Goal: Find specific page/section: Locate a particular part of the current website

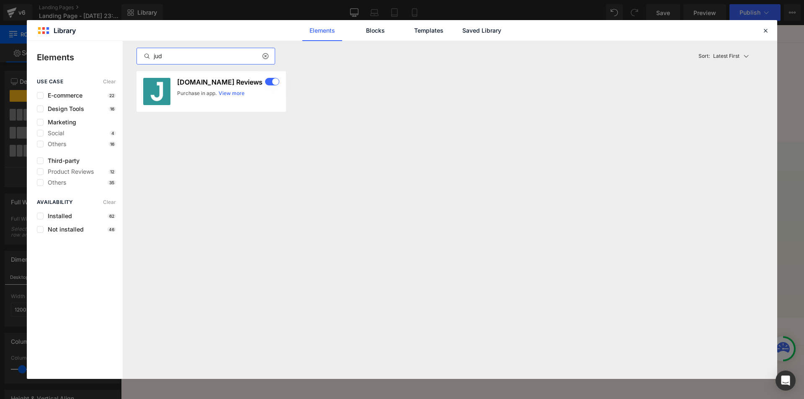
scroll to position [133, 0]
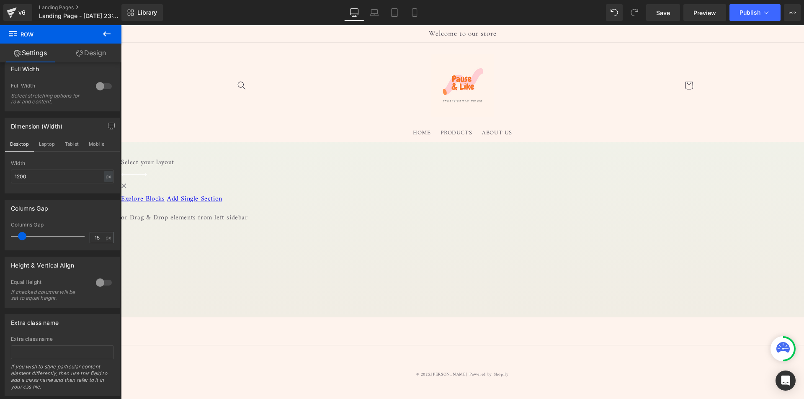
click at [102, 38] on icon at bounding box center [107, 34] width 10 height 10
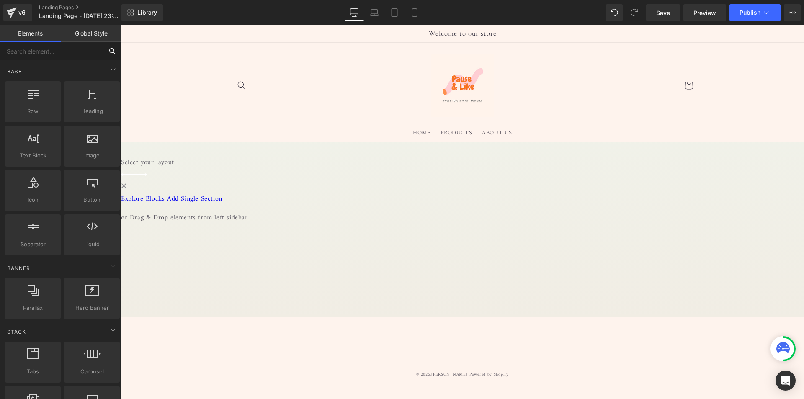
click at [68, 49] on input "text" at bounding box center [51, 51] width 103 height 18
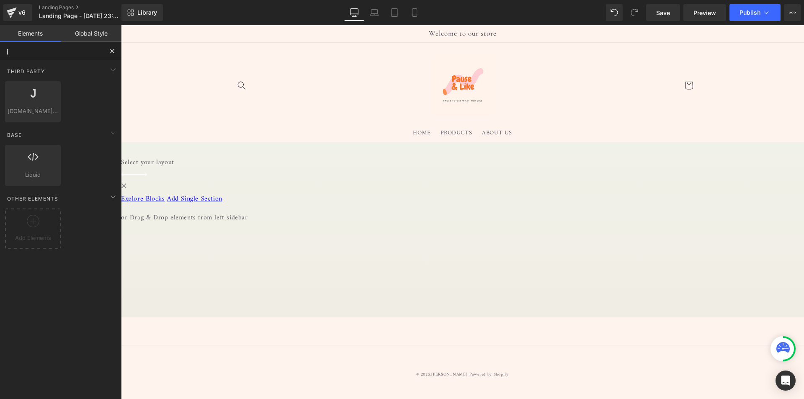
type input "ju"
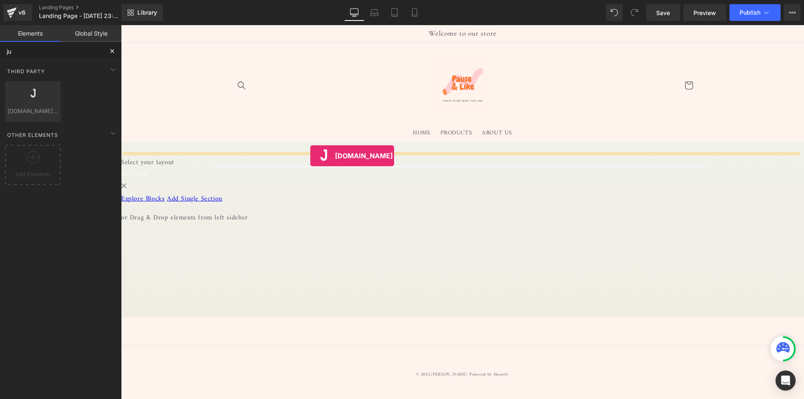
drag, startPoint x: 159, startPoint y: 128, endPoint x: 310, endPoint y: 156, distance: 154.1
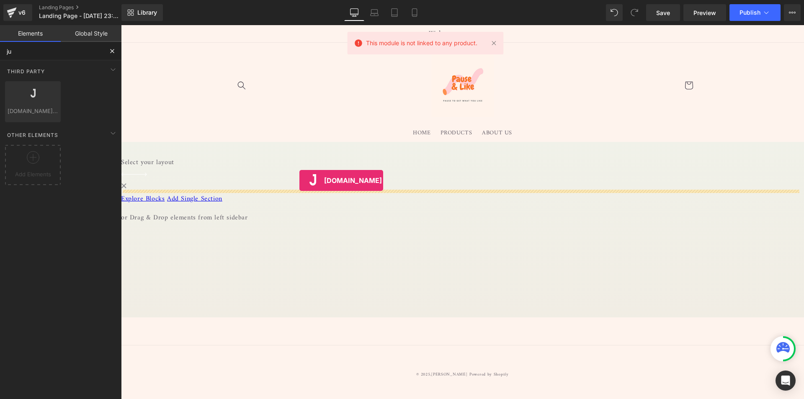
drag, startPoint x: 212, startPoint y: 167, endPoint x: 299, endPoint y: 180, distance: 88.6
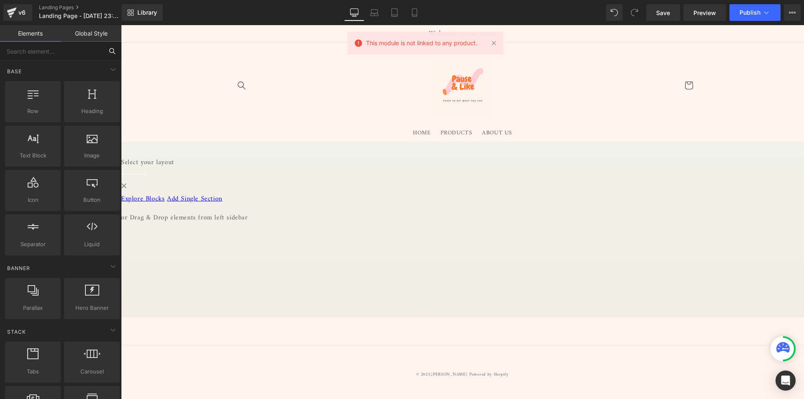
click at [80, 53] on input "text" at bounding box center [51, 51] width 103 height 18
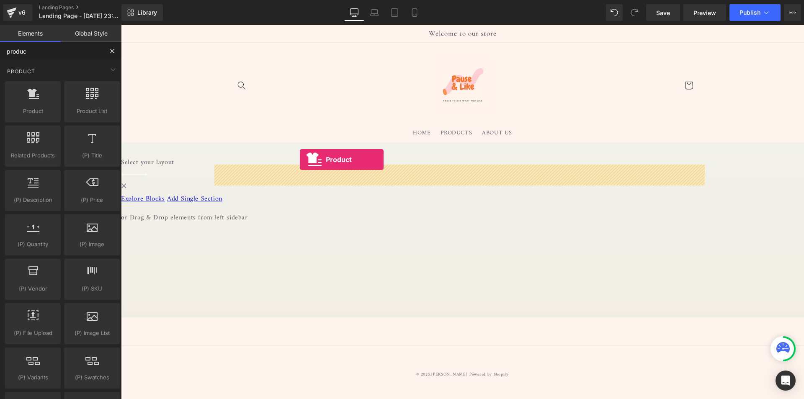
drag, startPoint x: 165, startPoint y: 133, endPoint x: 300, endPoint y: 160, distance: 137.5
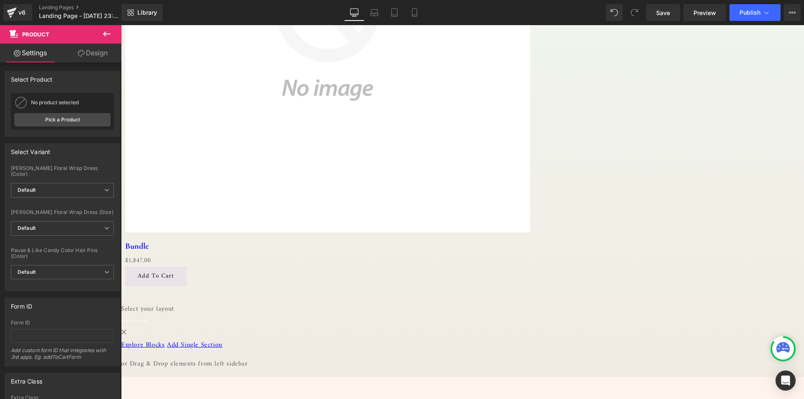
scroll to position [338, 0]
click at [108, 23] on div "v6 Landing Pages Landing Page - [DATE] 23:48:40" at bounding box center [60, 12] width 121 height 25
click at [106, 28] on button at bounding box center [106, 34] width 29 height 18
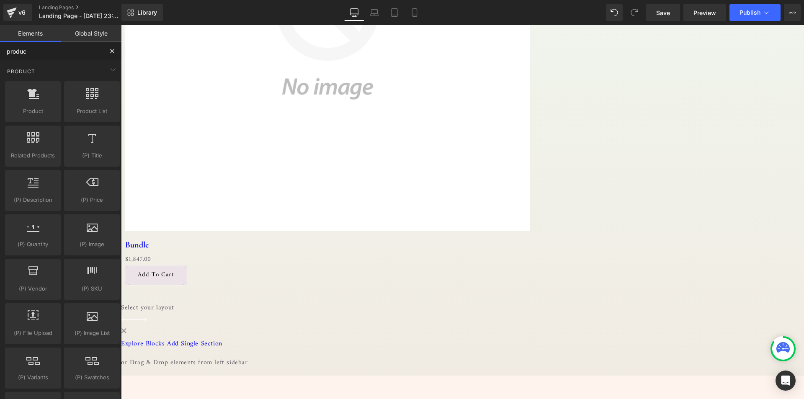
click at [64, 45] on input "produc" at bounding box center [51, 51] width 103 height 18
click at [64, 46] on input "produc" at bounding box center [51, 51] width 103 height 18
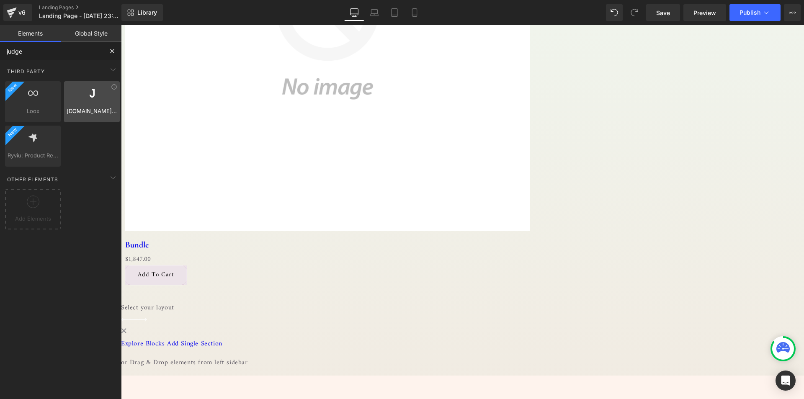
type input "judge"
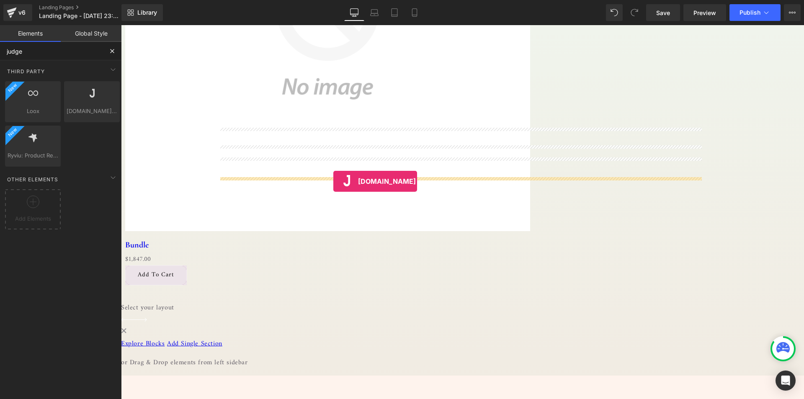
drag, startPoint x: 196, startPoint y: 123, endPoint x: 333, endPoint y: 181, distance: 149.3
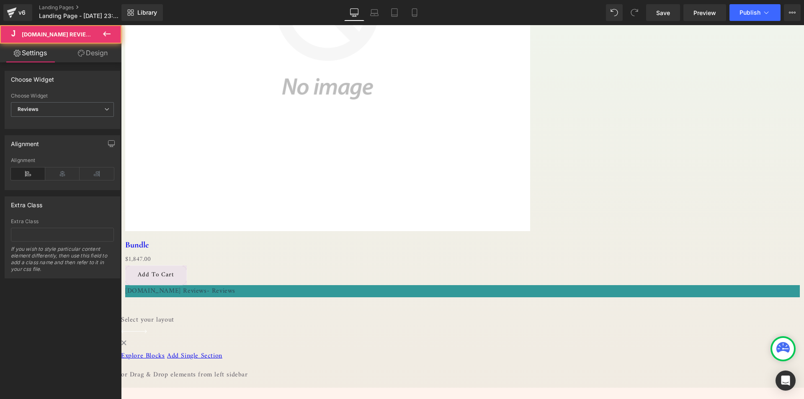
click at [315, 285] on div "[DOMAIN_NAME] Reviews - Reviews" at bounding box center [462, 291] width 675 height 12
click at [65, 108] on span "Reviews" at bounding box center [62, 109] width 103 height 15
